Goal: Communication & Community: Ask a question

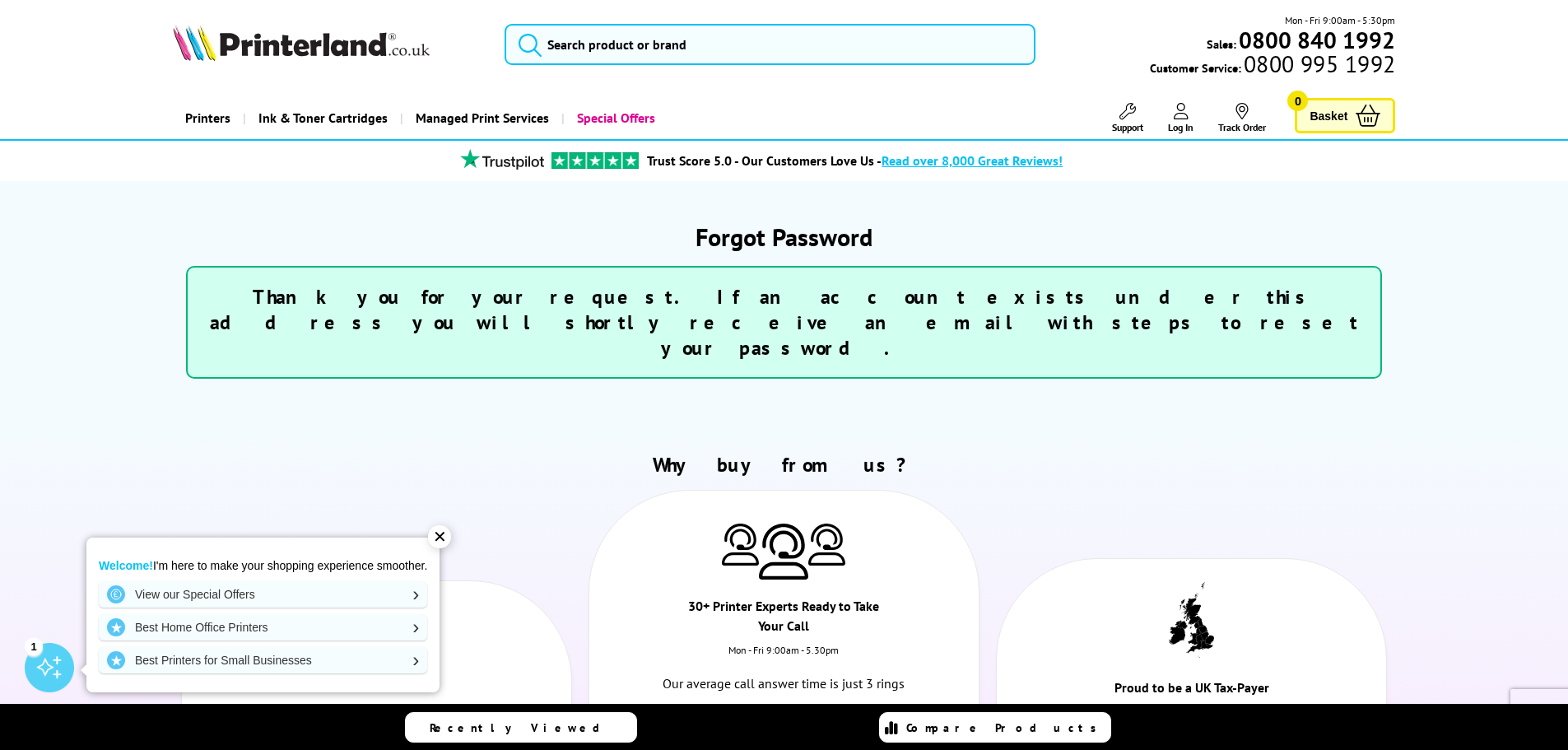
click at [1230, 122] on link "Track Order" at bounding box center [1243, 117] width 48 height 31
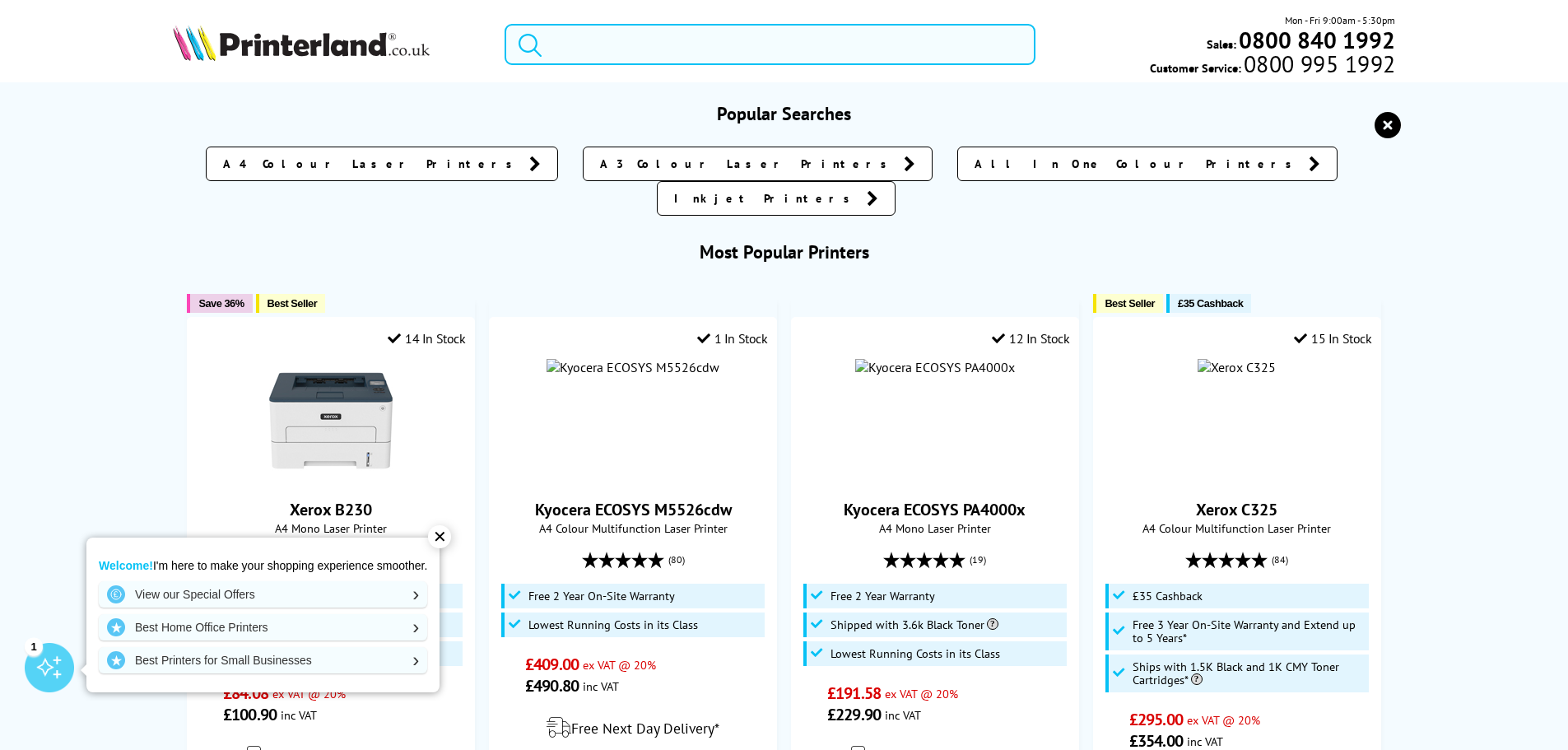
click at [621, 46] on input "search" at bounding box center [770, 44] width 531 height 42
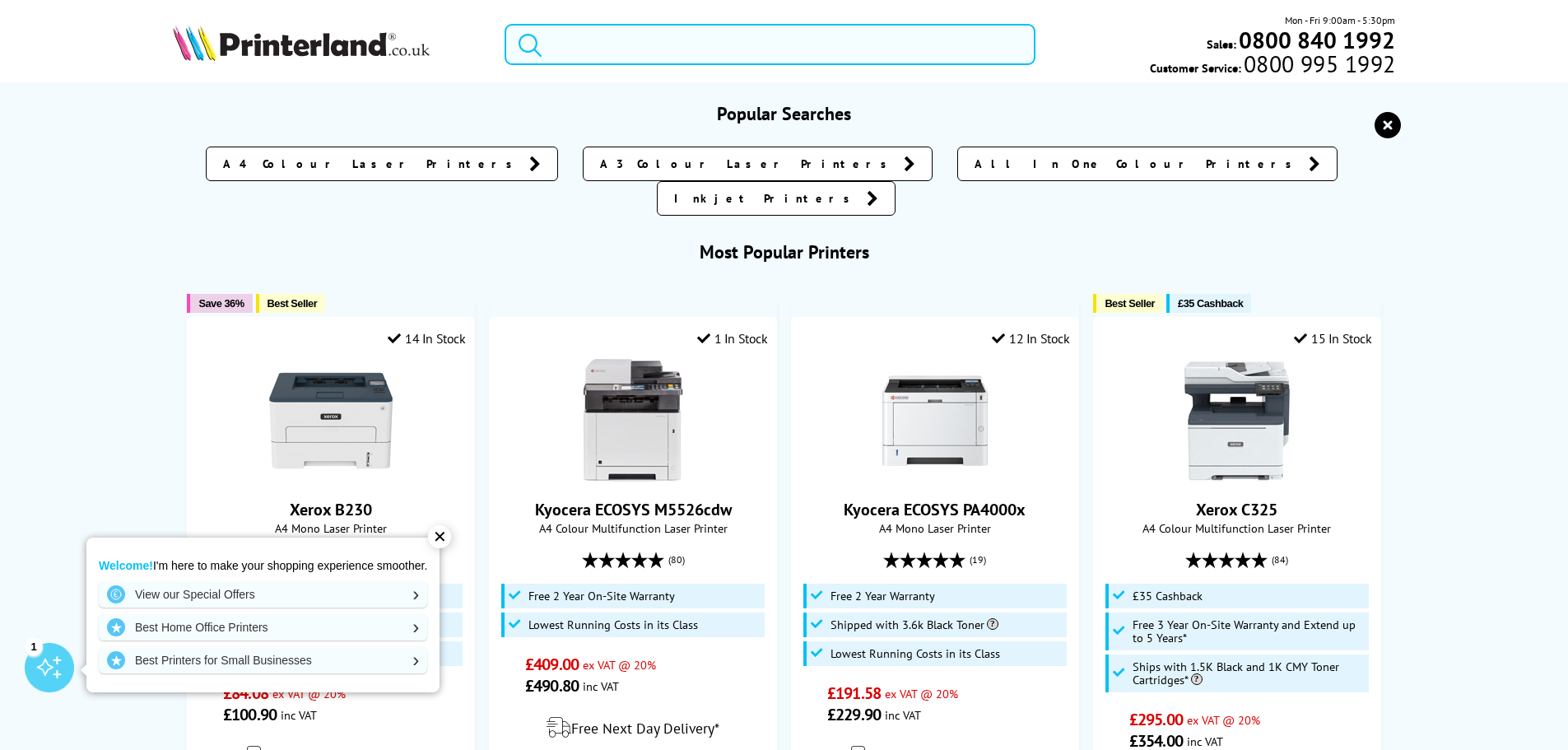
paste input "Xerox B235"
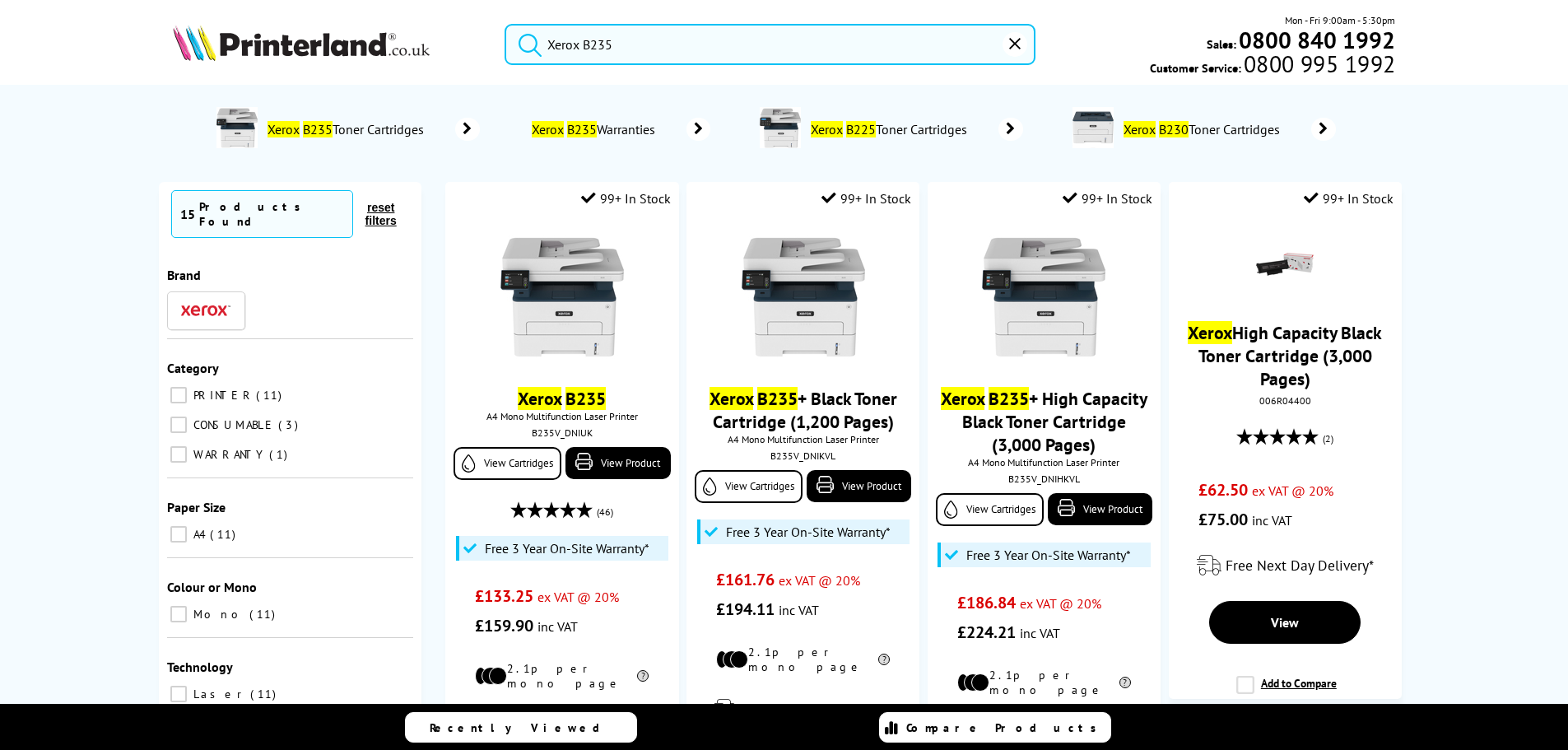
type input "Xerox B235"
click at [506, 24] on button "submit" at bounding box center [526, 42] width 42 height 36
click at [185, 417] on input "CONSUMABLE 3" at bounding box center [178, 425] width 17 height 17
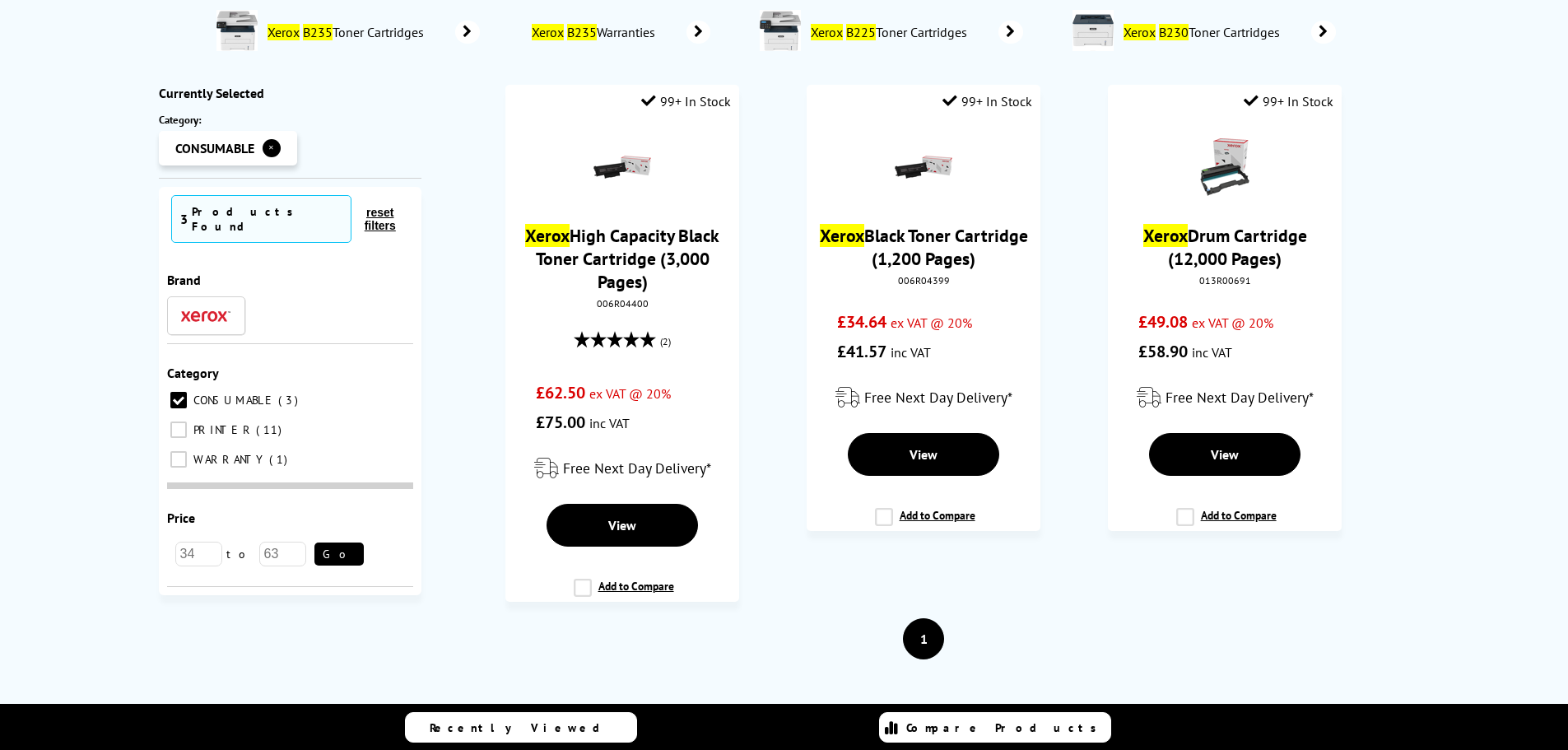
scroll to position [82, 0]
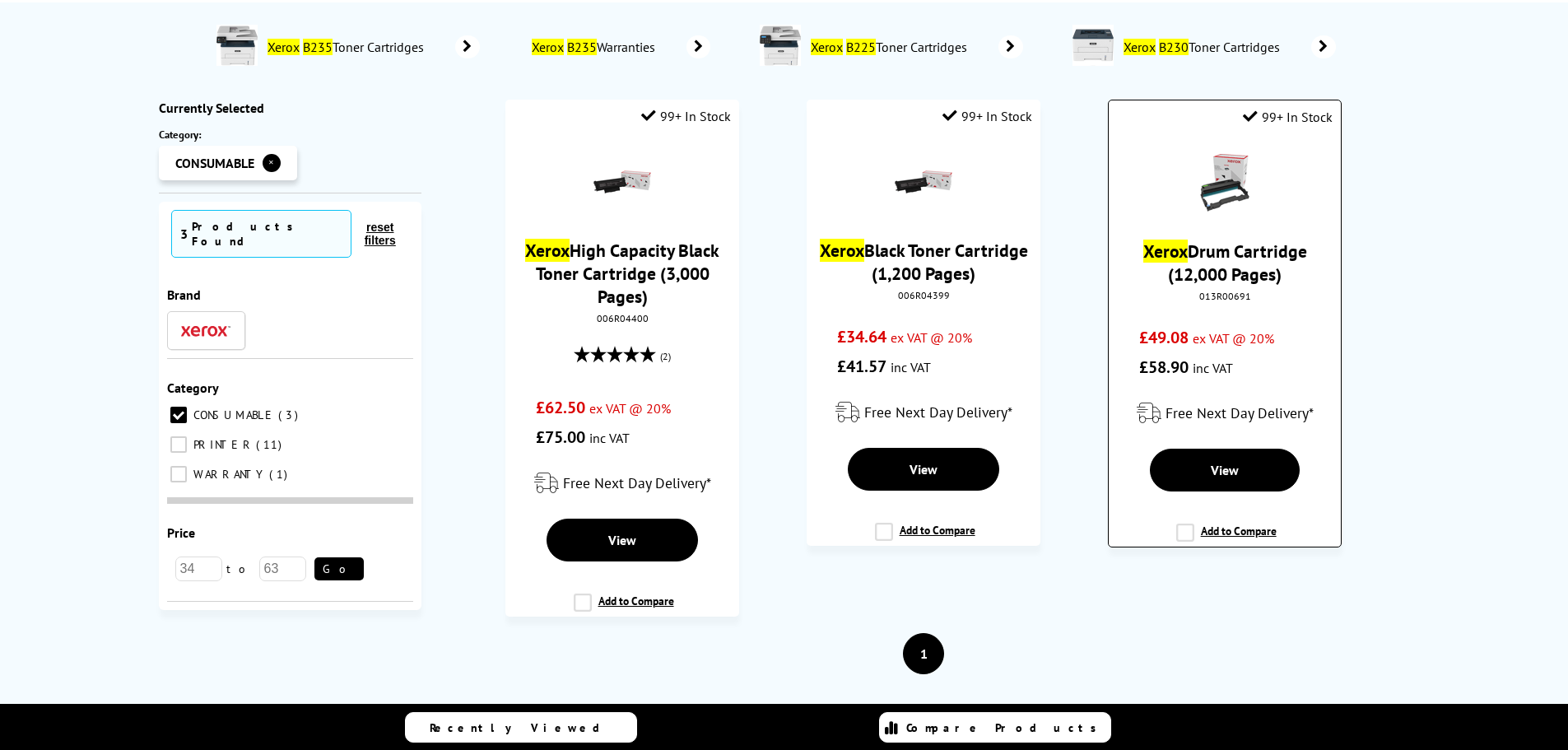
click at [1242, 244] on link "Xerox Drum Cartridge (12,000 Pages)" at bounding box center [1225, 263] width 164 height 46
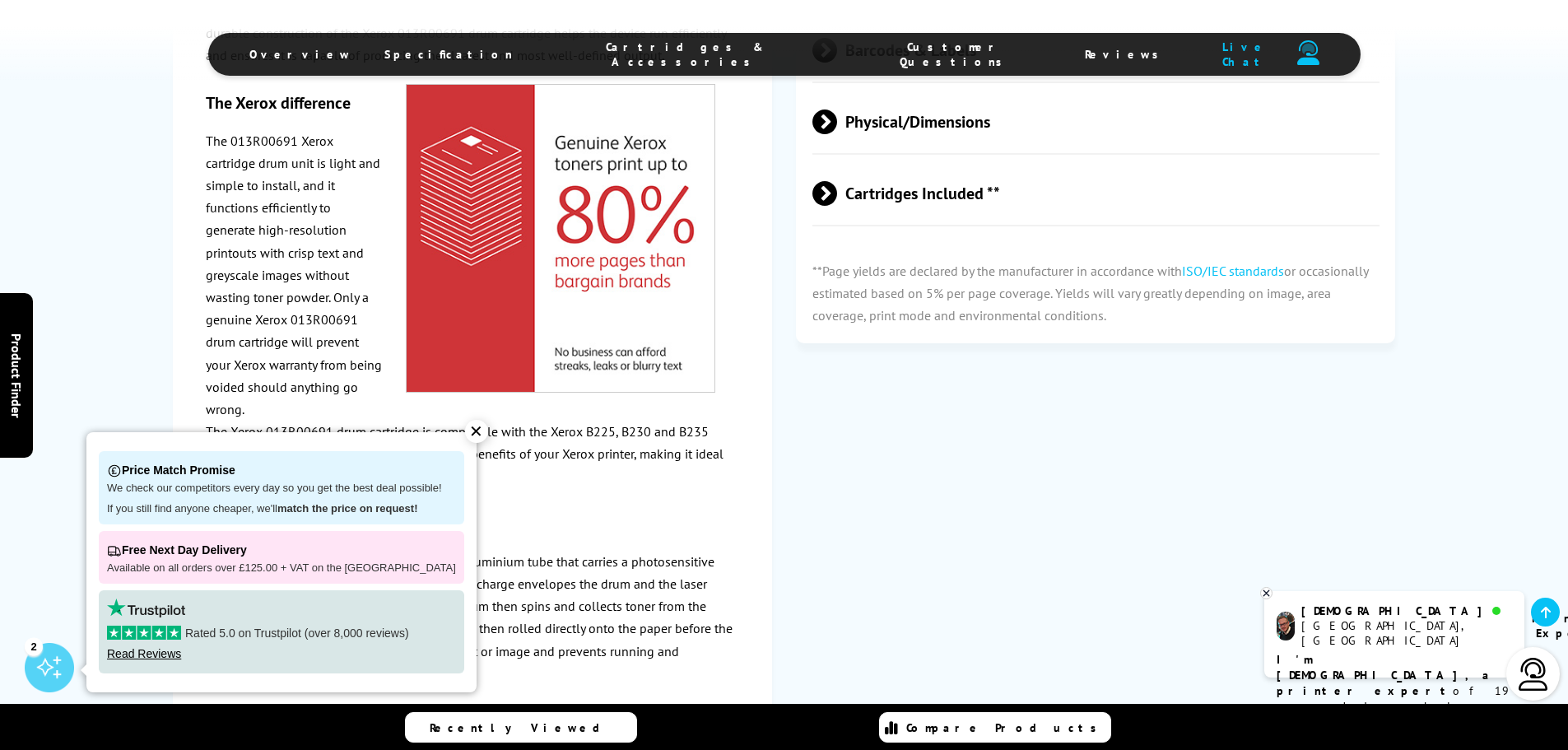
scroll to position [1236, 0]
click at [471, 432] on div "✕" at bounding box center [476, 431] width 23 height 23
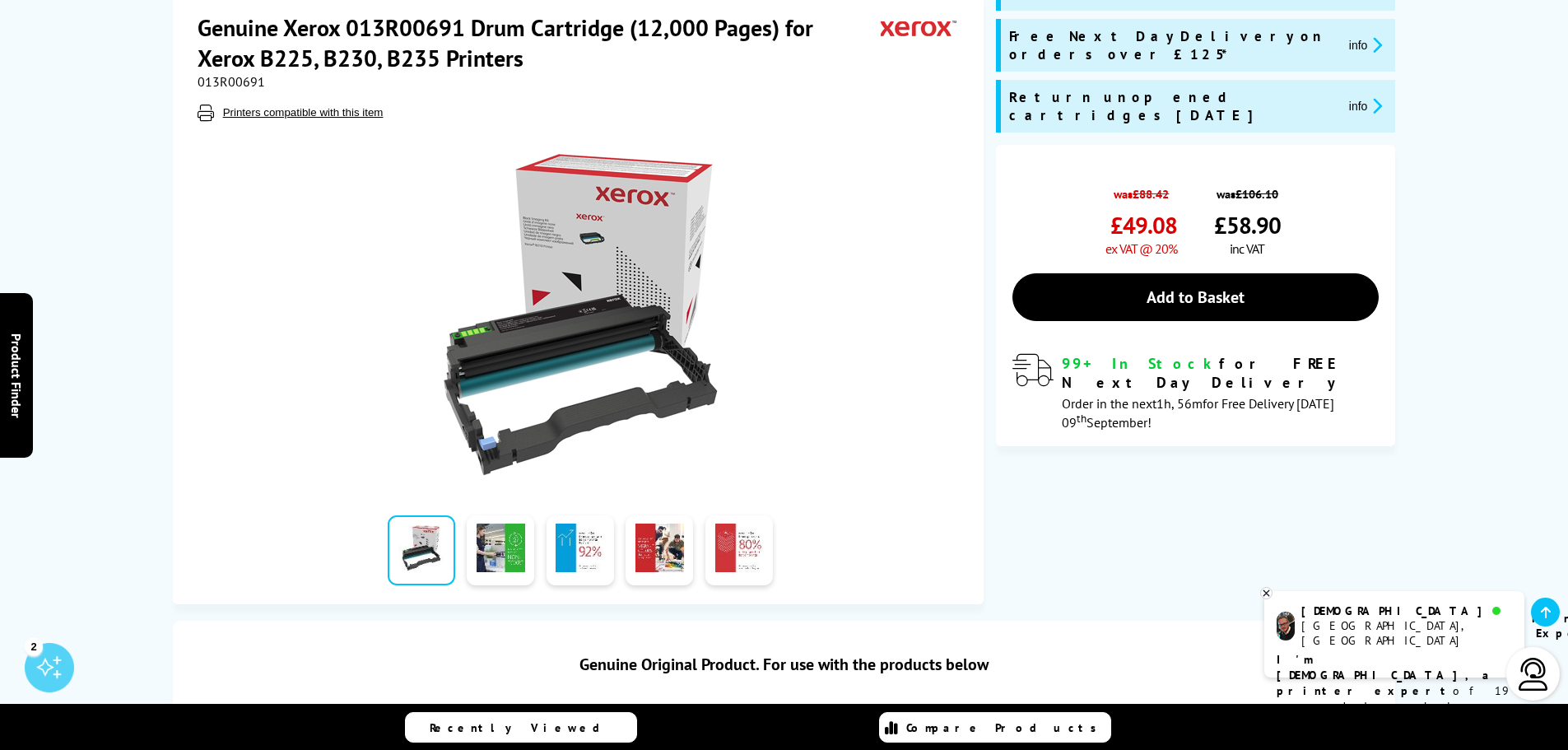
scroll to position [247, 0]
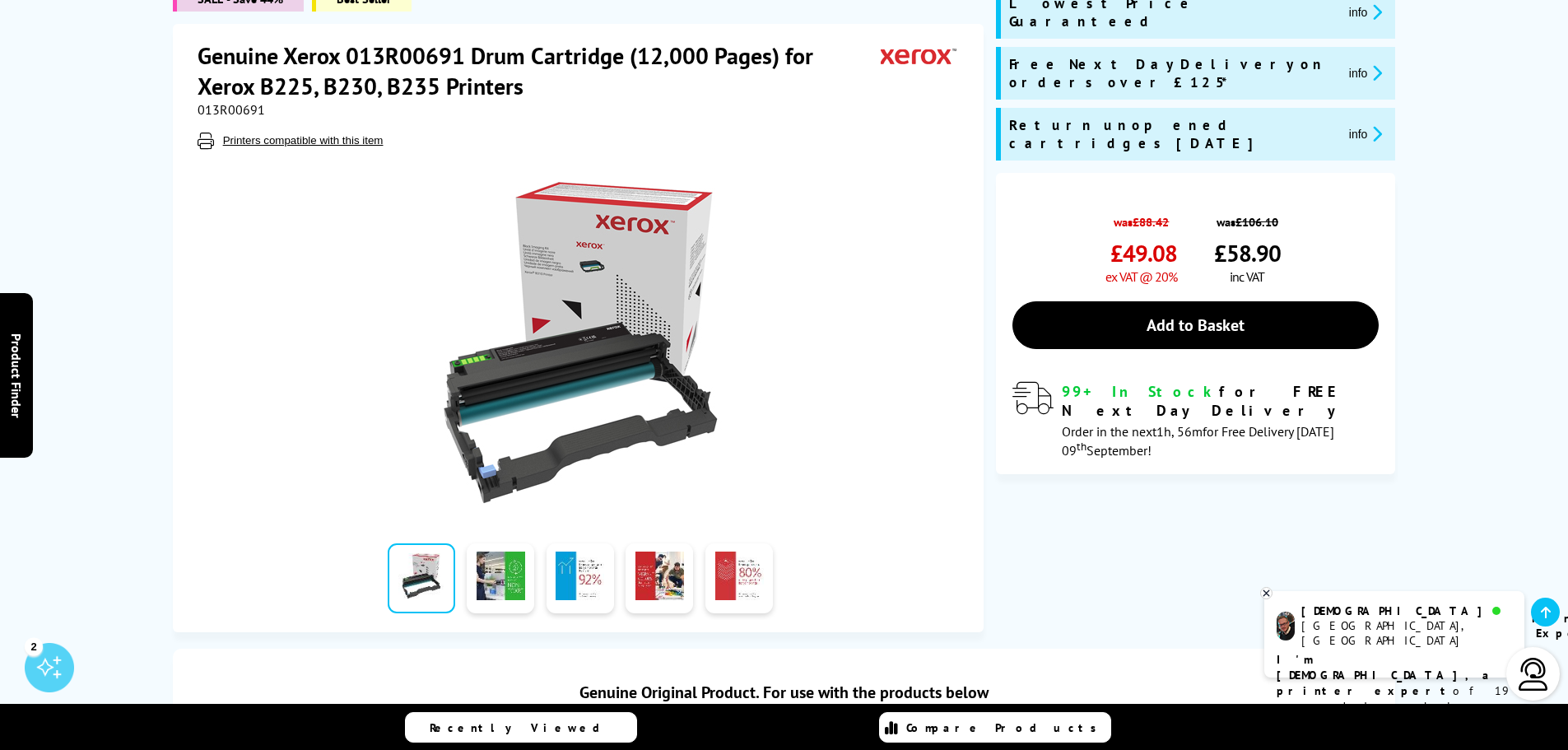
click at [1381, 635] on div "Christian Manchester, UK Printer Expert I'm Christian, a printer expert of 19 y…" at bounding box center [1394, 633] width 260 height 86
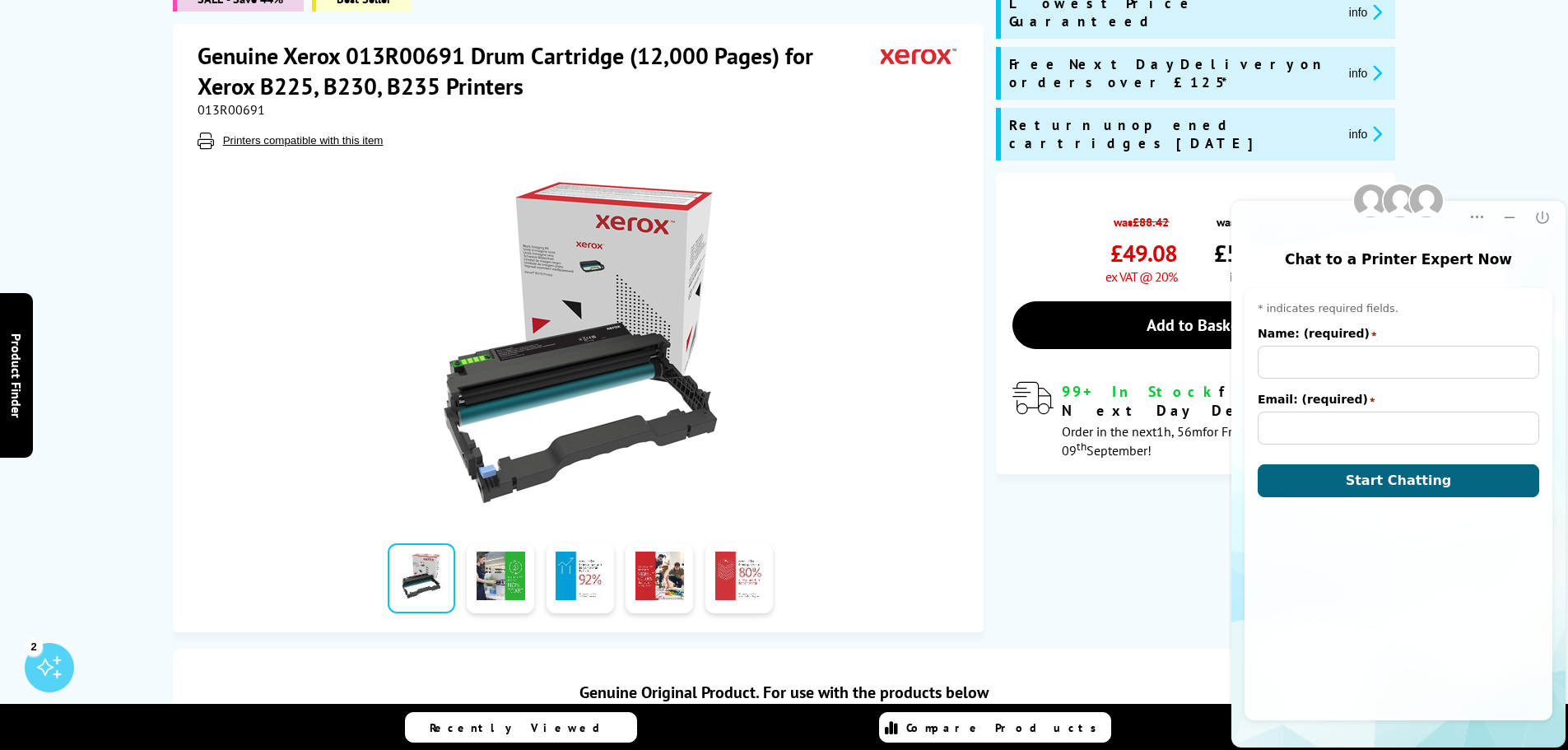
scroll to position [0, 0]
click at [1301, 363] on input "Name: (required)" at bounding box center [1399, 363] width 282 height 33
type input "Nilesh Jeram"
type input "nilesh@jerams.com"
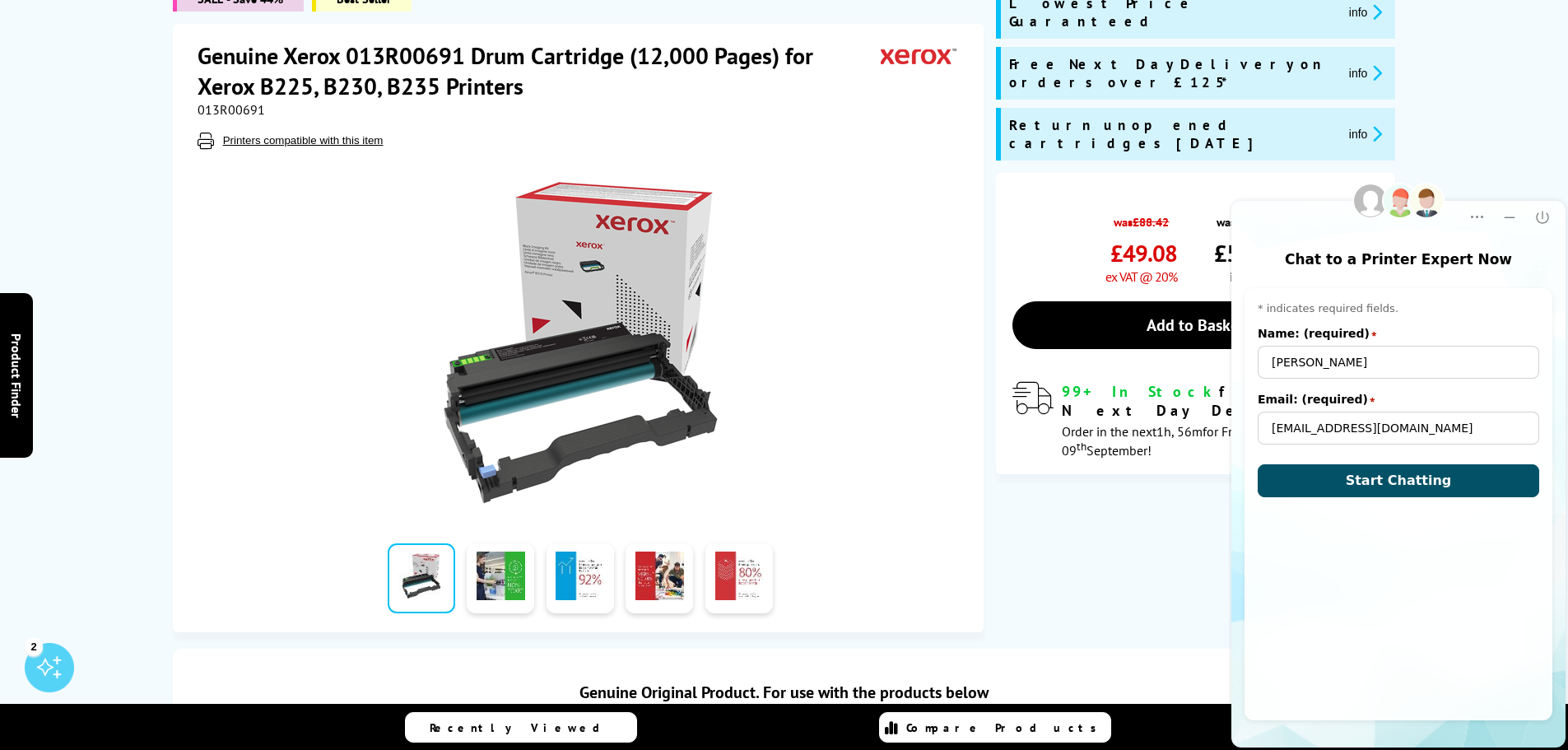
click at [1370, 491] on button "Start Chatting" at bounding box center [1399, 481] width 282 height 33
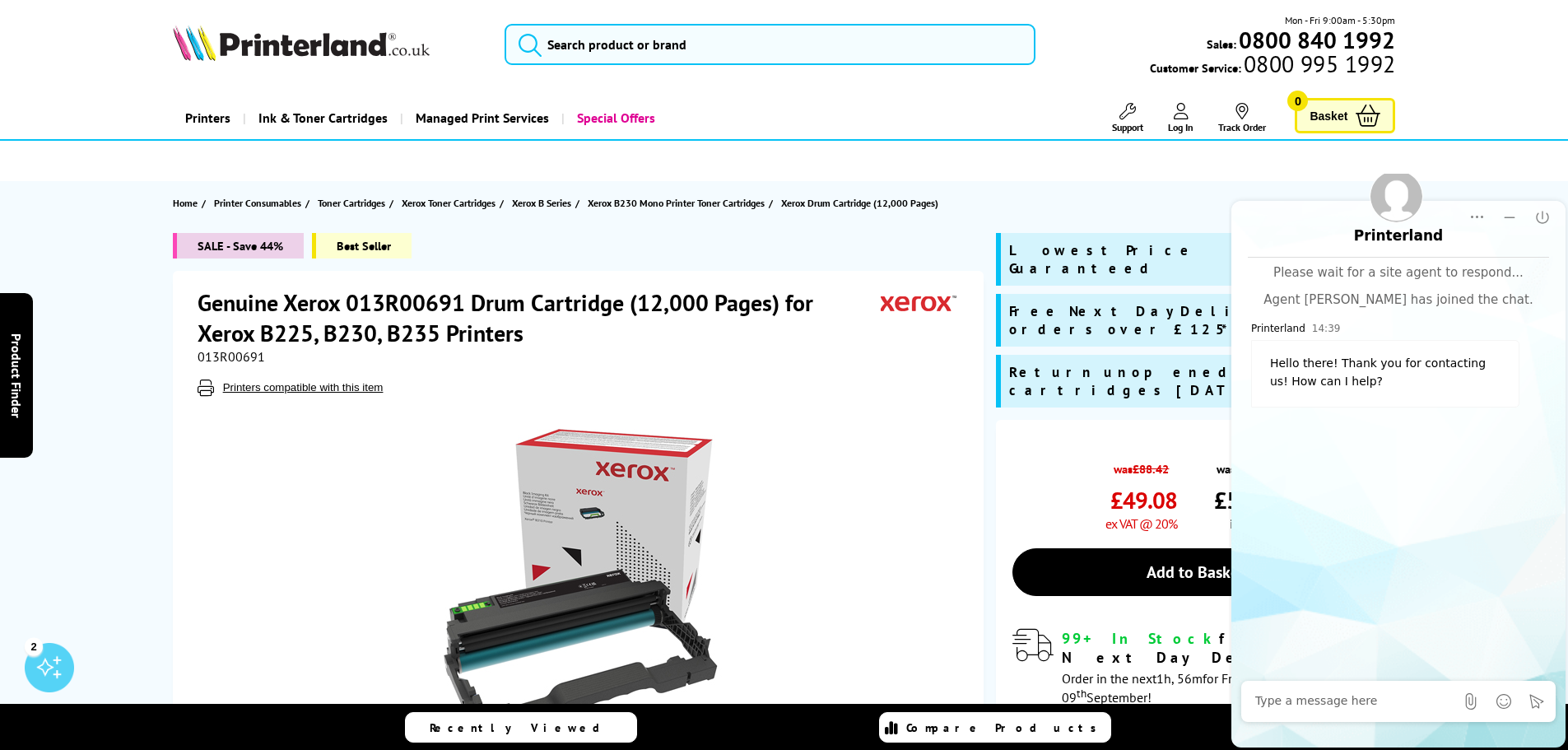
click at [1366, 691] on div at bounding box center [1354, 702] width 199 height 33
click at [1318, 706] on textarea at bounding box center [1354, 702] width 199 height 17
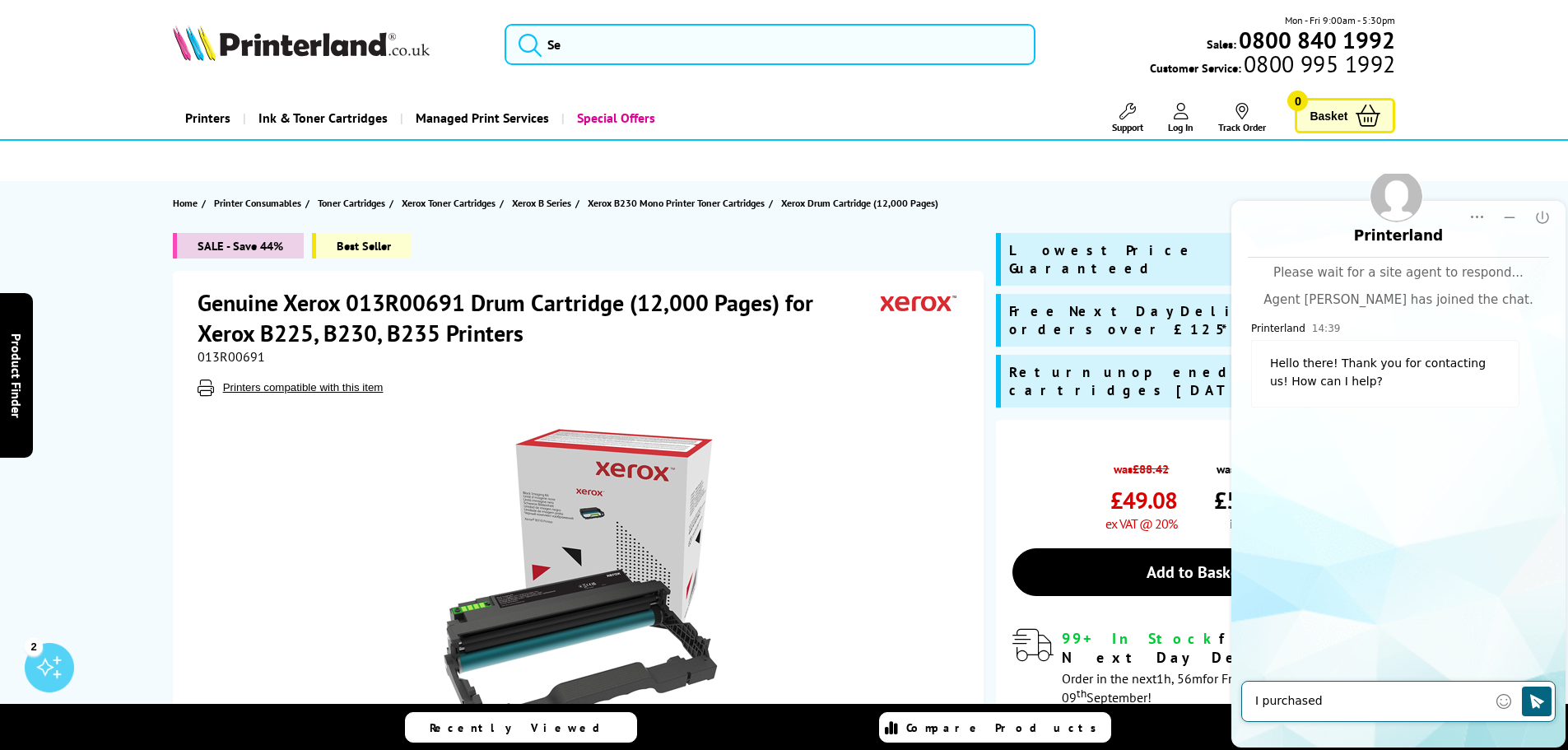
paste textarea "Xerox B235"
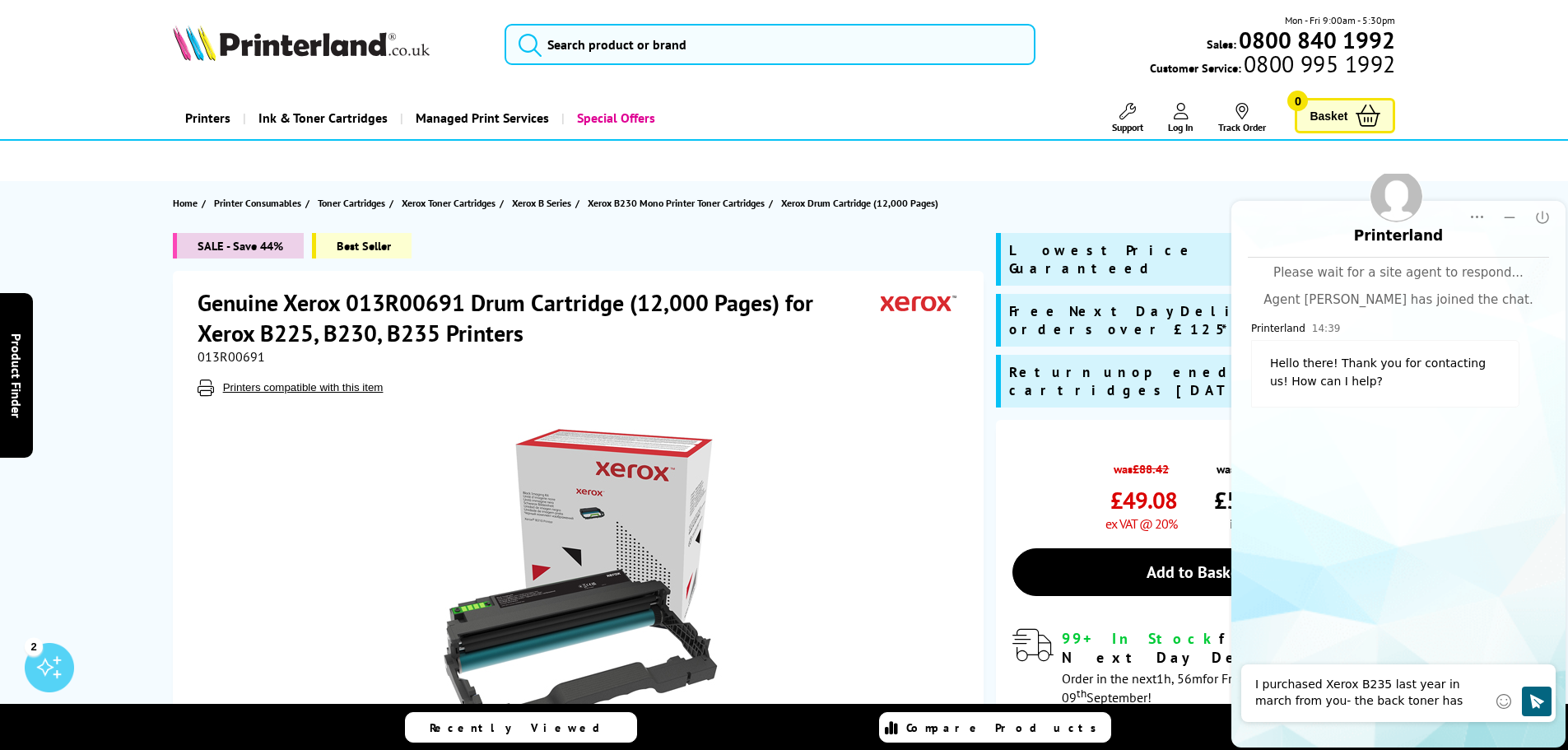
click at [1460, 699] on textarea "I purchased Xerox B235 last year in march from you- the back toner has run out" at bounding box center [1371, 694] width 232 height 33
paste textarea "https://www.printerland.co.uk/product/xerox-drum-cartridge-12-000-pages-/150341"
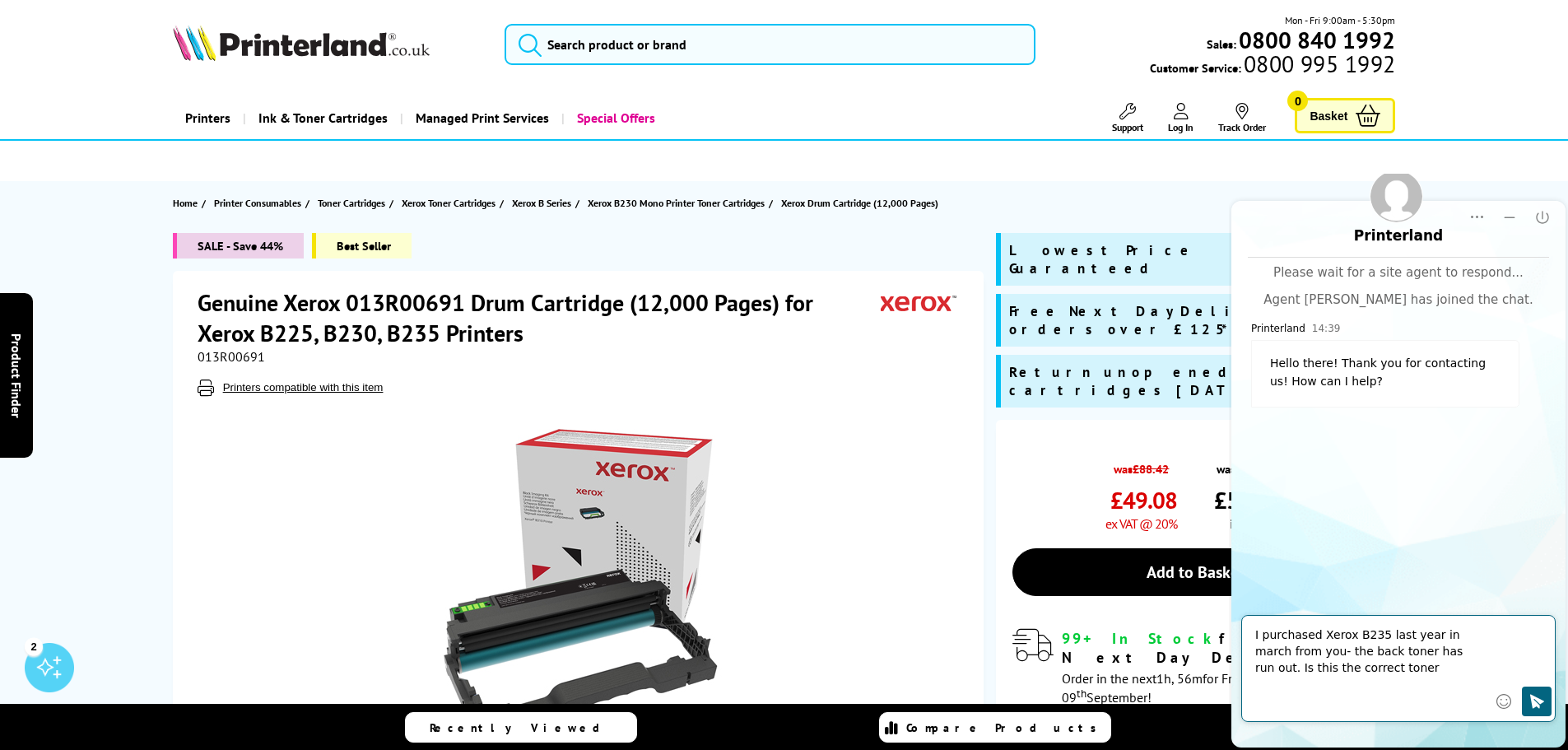
type textarea "I purchased Xerox B235 last year in march from you- the back toner has run out.…"
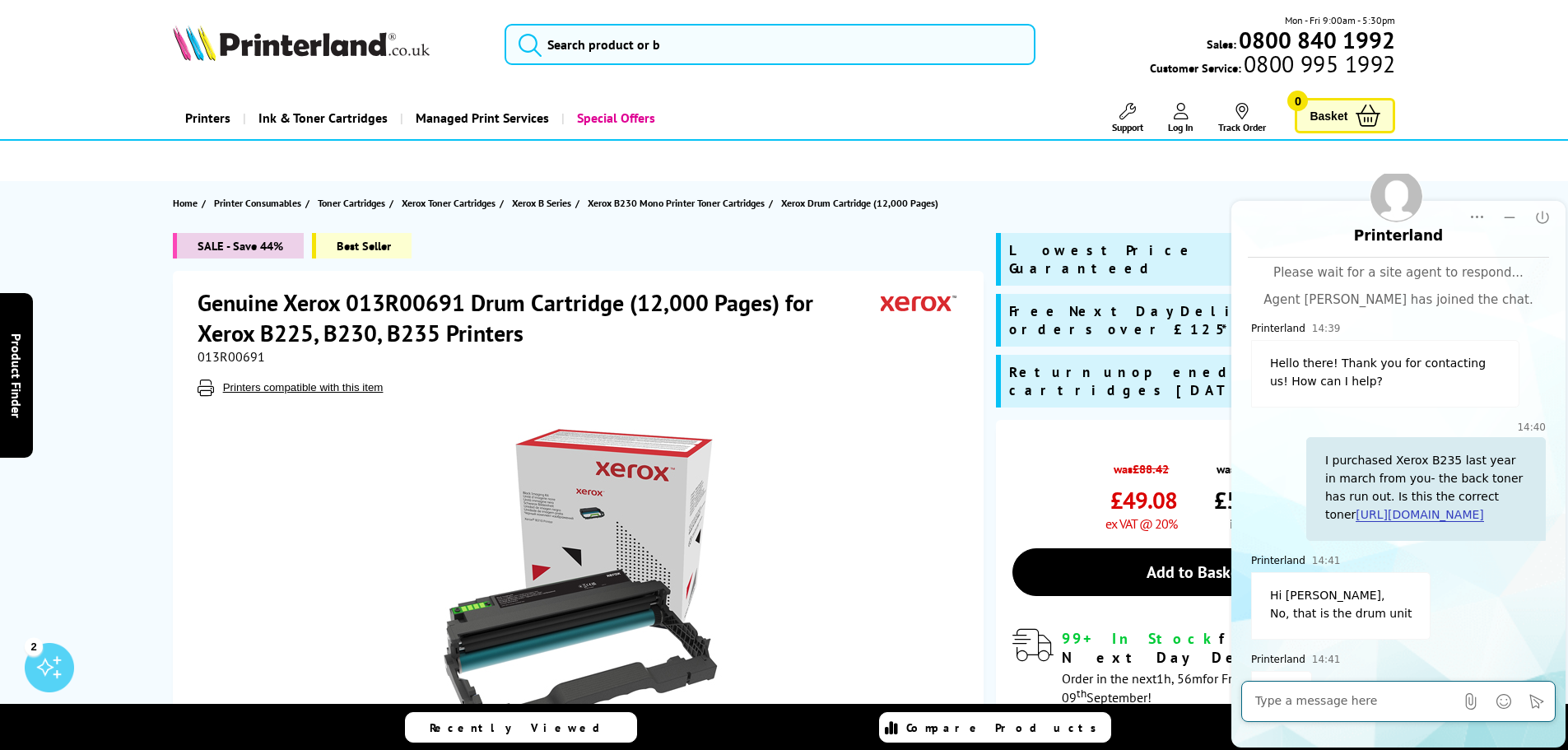
scroll to position [92, 0]
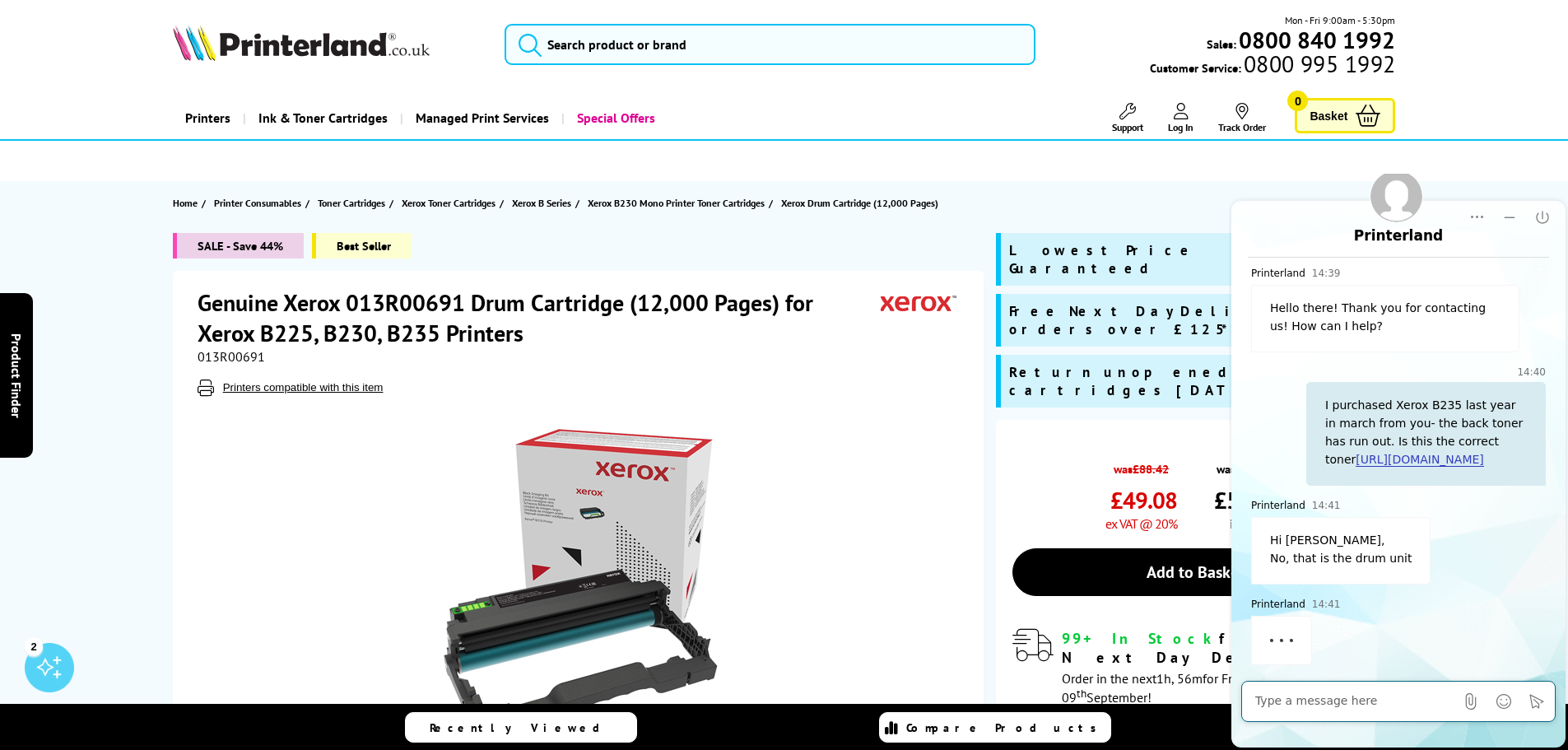
click at [1369, 698] on textarea at bounding box center [1354, 702] width 199 height 17
type textarea "h"
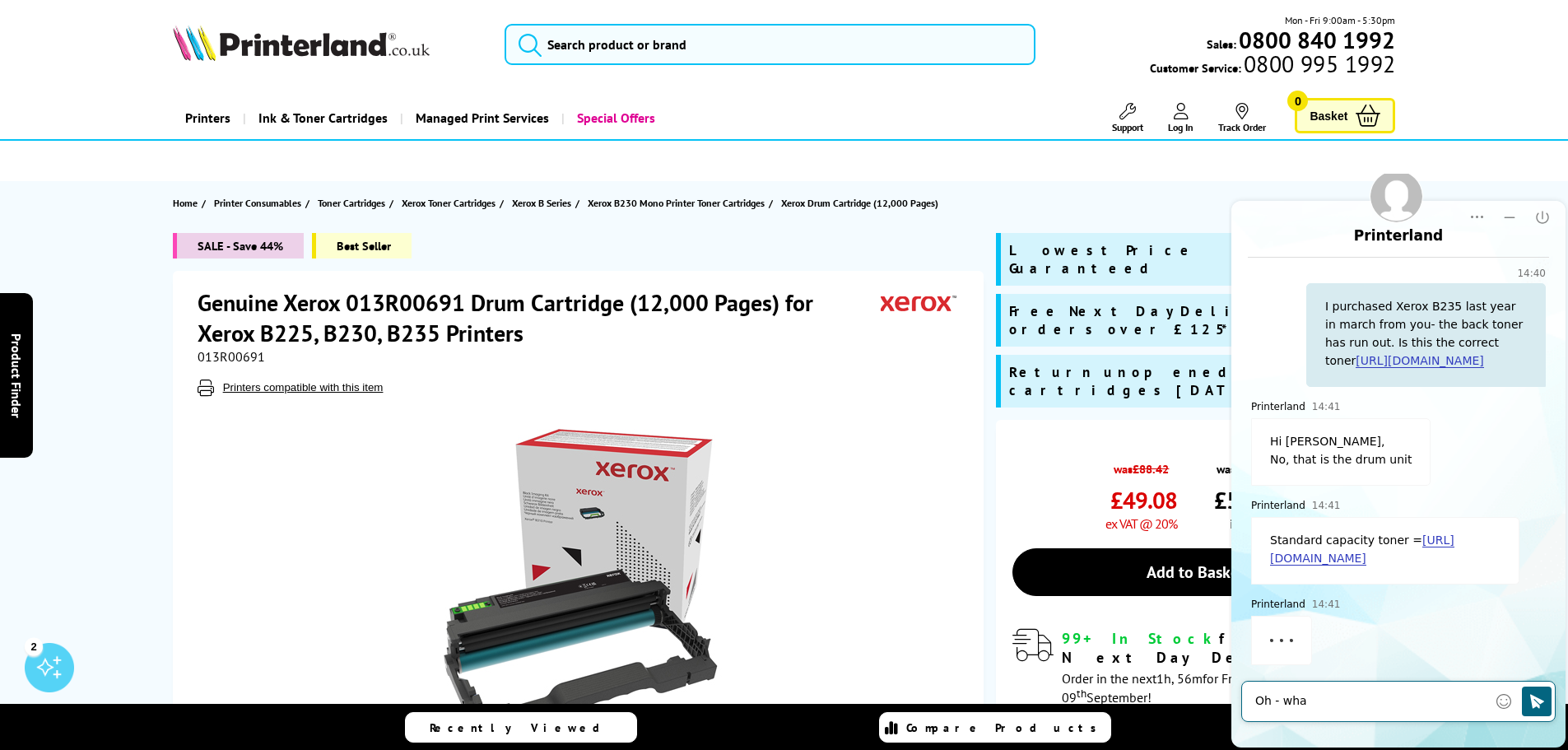
scroll to position [227, 0]
type textarea "Oh - wha"
click at [1377, 539] on link "https://www.printerland.co.uk/product/xerox-black-toner-cartridge-1-200-pages-/…" at bounding box center [1362, 549] width 184 height 32
